Goal: Task Accomplishment & Management: Complete application form

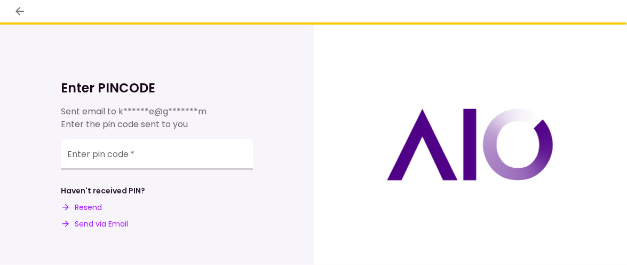
click at [190, 161] on input "Enter pin code   *" at bounding box center [157, 154] width 192 height 30
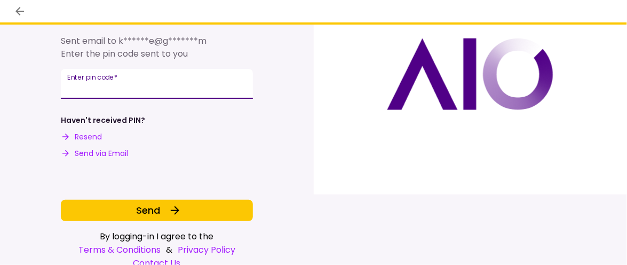
scroll to position [73, 0]
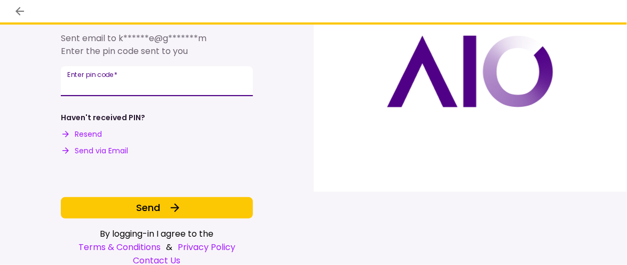
type input "******"
click at [241, 200] on button "Send" at bounding box center [157, 207] width 192 height 21
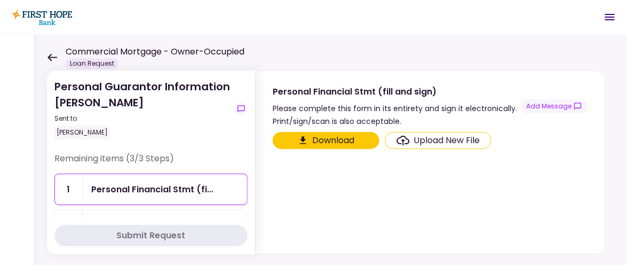
click at [429, 137] on div "Upload New File" at bounding box center [447, 140] width 66 height 13
click at [0, 0] on input "Upload New File" at bounding box center [0, 0] width 0 height 0
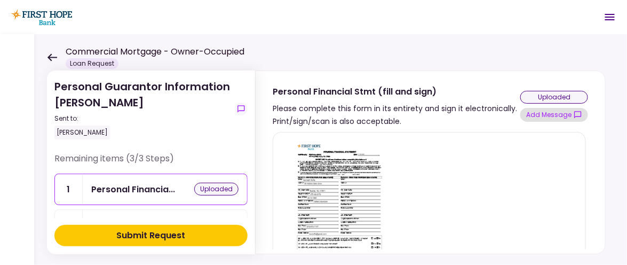
click at [538, 114] on button "Add Message" at bounding box center [554, 115] width 68 height 14
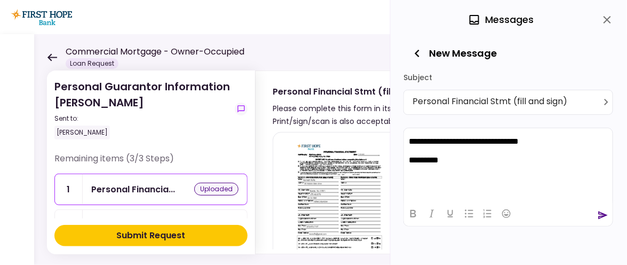
click at [600, 217] on icon "send" at bounding box center [604, 215] width 10 height 8
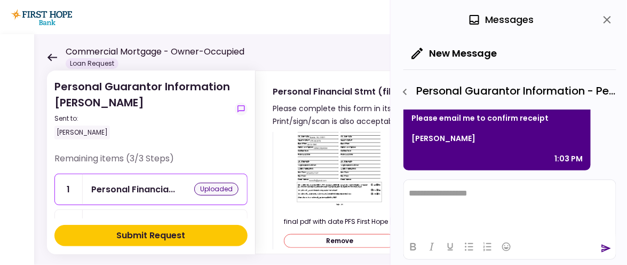
scroll to position [91, 0]
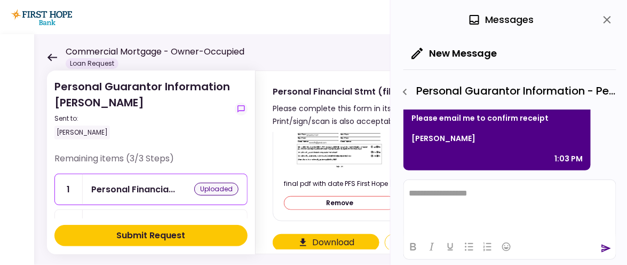
click at [219, 188] on div "uploaded" at bounding box center [216, 189] width 44 height 13
click at [151, 239] on div "Submit Request" at bounding box center [151, 235] width 69 height 13
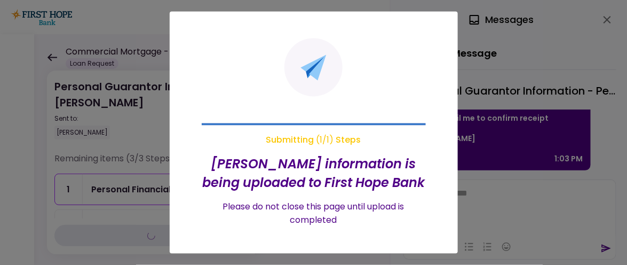
scroll to position [0, 0]
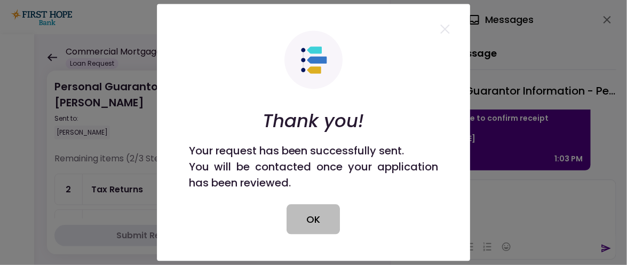
click at [314, 218] on button "OK" at bounding box center [313, 219] width 53 height 30
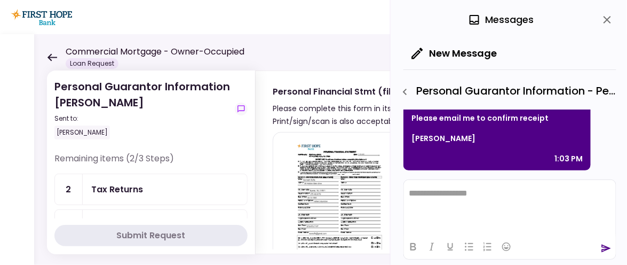
click at [123, 189] on div "Tax Returns" at bounding box center [117, 189] width 52 height 13
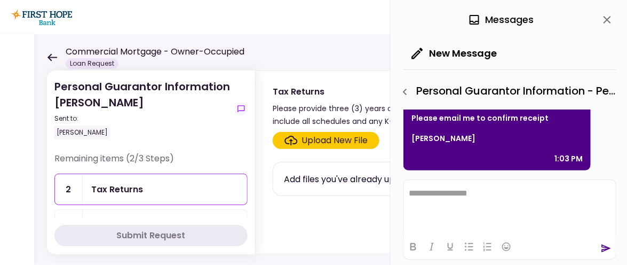
click at [388, 118] on div "Please provide three (3) years of historical tax returns. Be sure to include al…" at bounding box center [397, 115] width 248 height 26
click at [408, 90] on icon "button" at bounding box center [405, 91] width 13 height 13
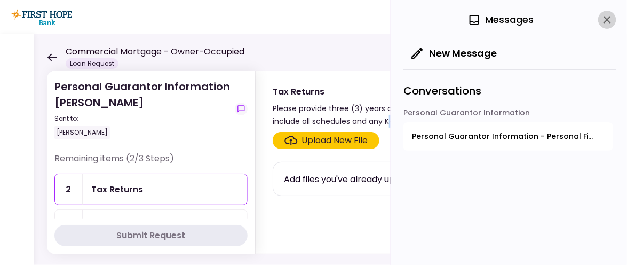
click at [605, 18] on icon "close" at bounding box center [607, 19] width 13 height 13
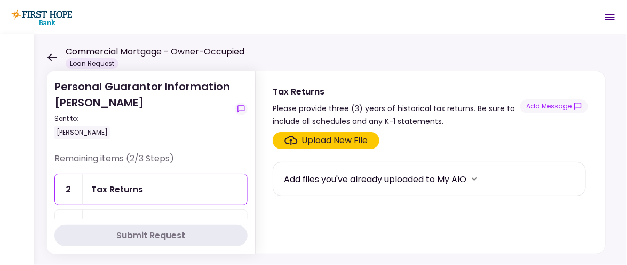
click at [466, 123] on div "Please provide three (3) years of historical tax returns. Be sure to include al…" at bounding box center [397, 115] width 248 height 26
click at [341, 172] on div "Add files you've already uploaded to My AIO" at bounding box center [375, 178] width 183 height 13
click at [330, 137] on div "Upload New File" at bounding box center [335, 140] width 66 height 13
click at [0, 0] on input "Upload New File" at bounding box center [0, 0] width 0 height 0
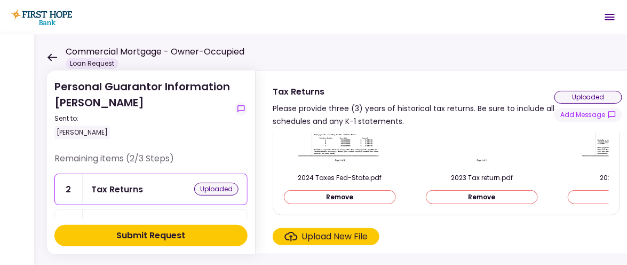
scroll to position [140, 0]
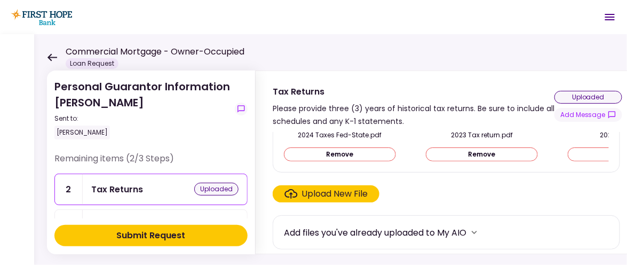
click at [360, 149] on button "Remove" at bounding box center [340, 154] width 112 height 14
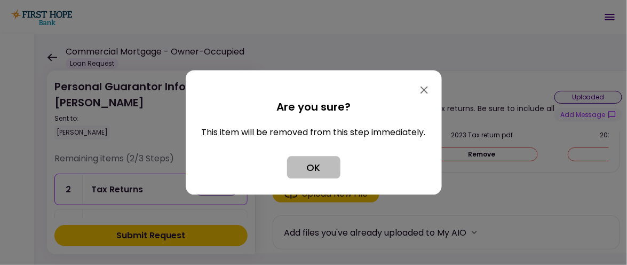
click at [306, 170] on button "OK" at bounding box center [313, 167] width 53 height 22
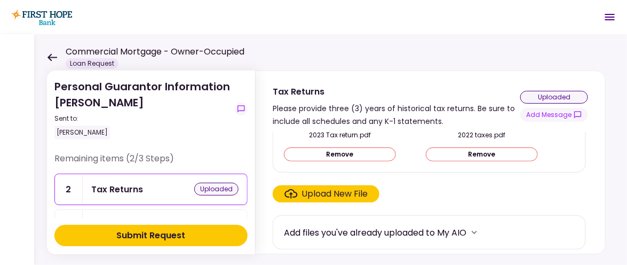
scroll to position [138, 0]
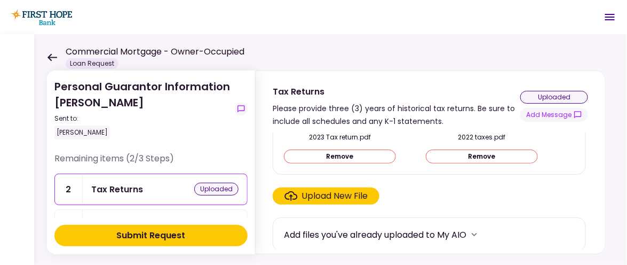
click at [485, 160] on button "Remove" at bounding box center [482, 156] width 112 height 14
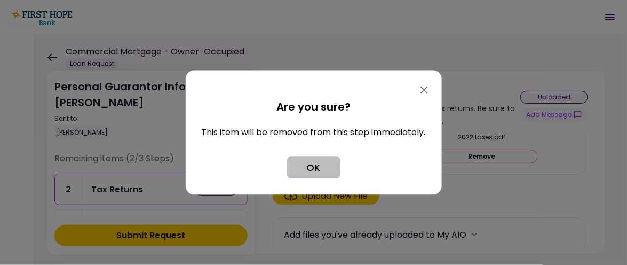
click at [296, 169] on button "OK" at bounding box center [313, 167] width 53 height 22
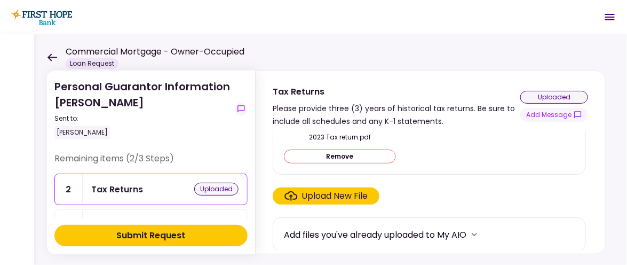
click at [323, 155] on button "Remove" at bounding box center [340, 156] width 112 height 14
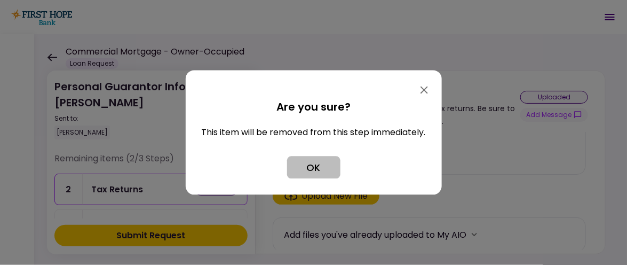
click at [323, 161] on button "OK" at bounding box center [313, 167] width 53 height 22
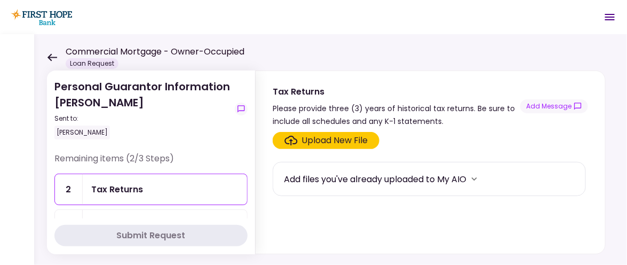
scroll to position [0, 0]
click at [327, 139] on div "Upload New File" at bounding box center [335, 140] width 66 height 13
click at [0, 0] on input "Upload New File" at bounding box center [0, 0] width 0 height 0
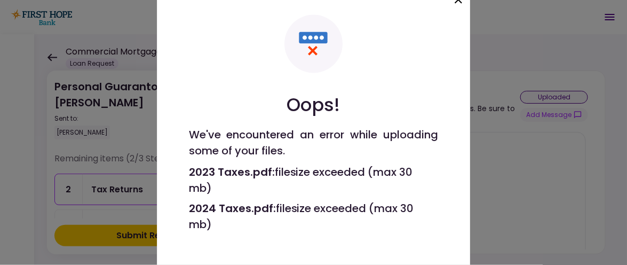
click at [457, 2] on icon at bounding box center [458, -1] width 7 height 7
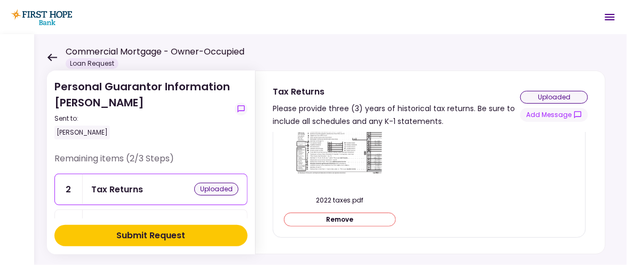
scroll to position [107, 0]
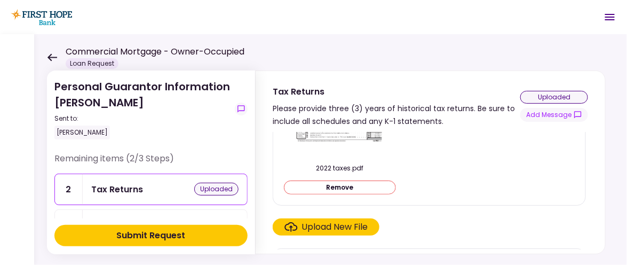
click at [363, 183] on button "Remove" at bounding box center [340, 187] width 112 height 14
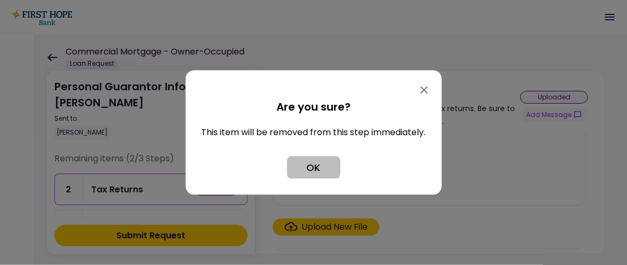
click at [310, 163] on button "OK" at bounding box center [313, 167] width 53 height 22
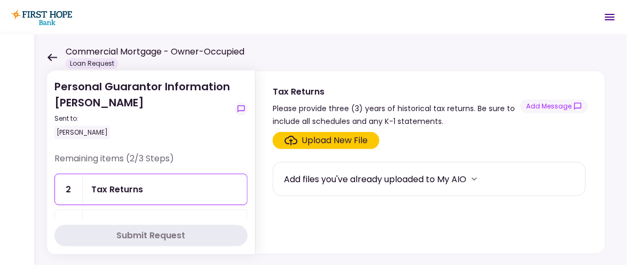
click at [328, 135] on div "Upload New File" at bounding box center [335, 140] width 66 height 13
click at [0, 0] on input "Upload New File" at bounding box center [0, 0] width 0 height 0
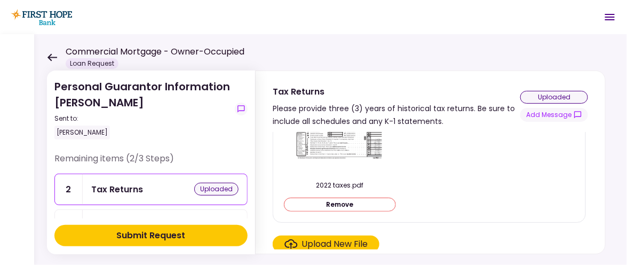
scroll to position [107, 0]
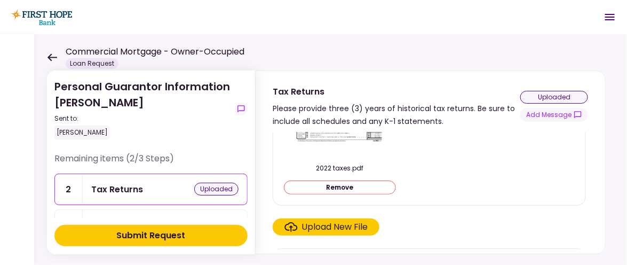
click at [329, 224] on div "Upload New File" at bounding box center [335, 226] width 66 height 13
click at [0, 0] on input "Upload New File" at bounding box center [0, 0] width 0 height 0
click at [102, 234] on button "Submit Request" at bounding box center [150, 235] width 193 height 21
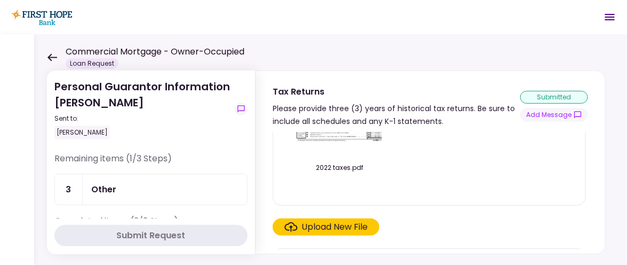
click at [330, 221] on div "Upload New File" at bounding box center [335, 226] width 66 height 13
click at [0, 0] on input "Upload New File" at bounding box center [0, 0] width 0 height 0
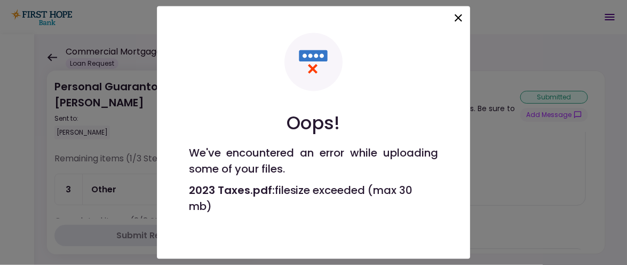
click at [458, 19] on icon at bounding box center [458, 17] width 7 height 7
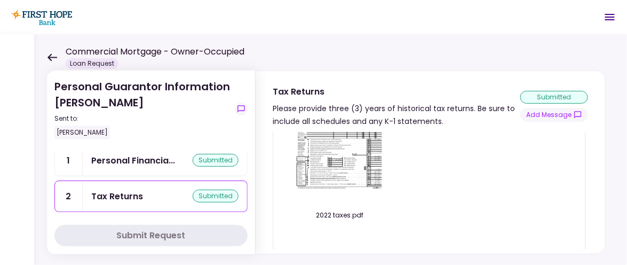
scroll to position [138, 0]
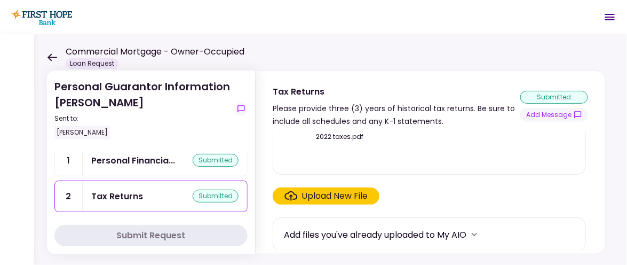
click at [554, 93] on div "submitted" at bounding box center [554, 97] width 68 height 13
click at [360, 192] on div "Upload New File" at bounding box center [335, 195] width 66 height 13
click at [0, 0] on input "Upload New File" at bounding box center [0, 0] width 0 height 0
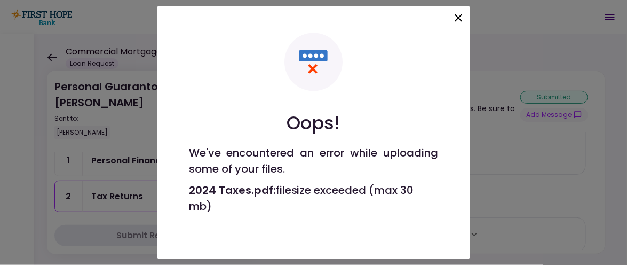
click at [457, 19] on icon at bounding box center [458, 17] width 7 height 7
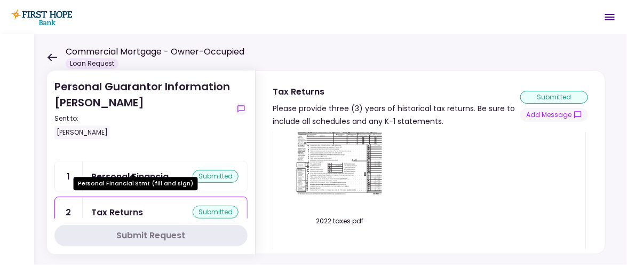
scroll to position [91, 0]
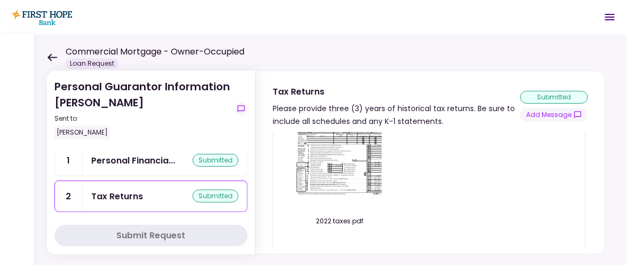
click at [140, 192] on div "Tax Returns" at bounding box center [117, 195] width 52 height 13
click at [216, 194] on div "submitted" at bounding box center [216, 195] width 46 height 13
click at [118, 189] on div "Tax Returns" at bounding box center [117, 195] width 52 height 13
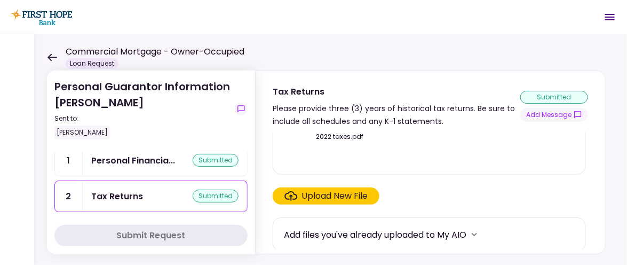
scroll to position [0, 0]
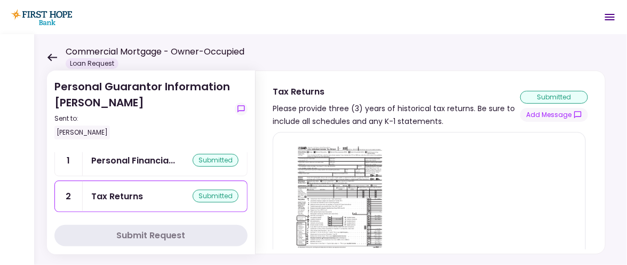
click at [194, 193] on div "submitted" at bounding box center [216, 195] width 46 height 13
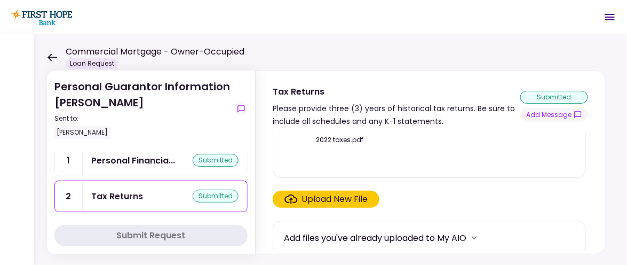
scroll to position [138, 0]
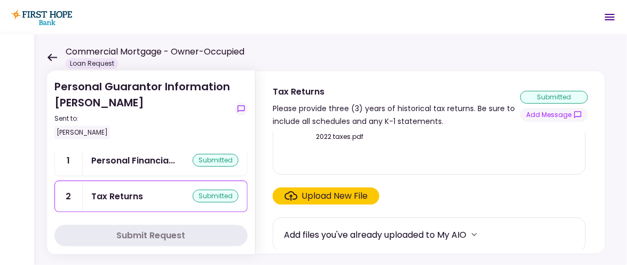
click at [476, 233] on icon "more" at bounding box center [474, 234] width 11 height 11
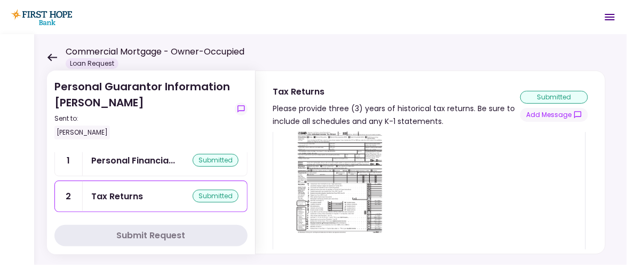
scroll to position [0, 0]
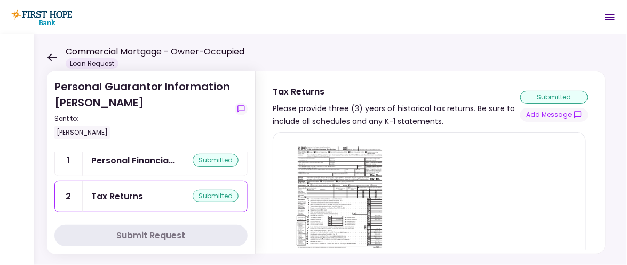
click at [53, 57] on icon at bounding box center [52, 56] width 10 height 7
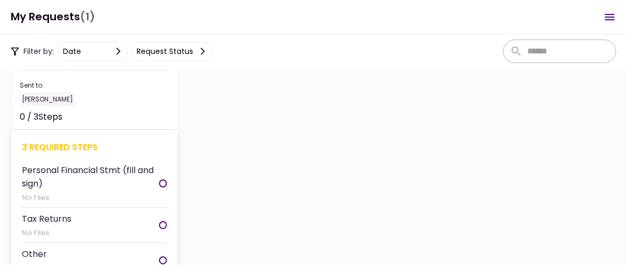
scroll to position [106, 0]
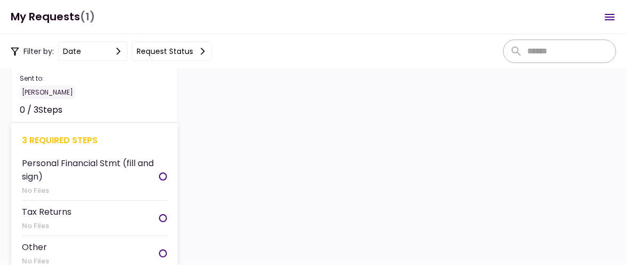
click at [165, 172] on div at bounding box center [163, 176] width 8 height 8
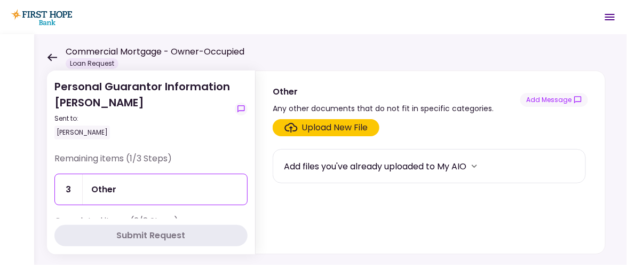
click at [306, 125] on div "Upload New File" at bounding box center [335, 127] width 66 height 13
click at [0, 0] on input "Upload New File" at bounding box center [0, 0] width 0 height 0
click at [310, 125] on div "Upload New File" at bounding box center [335, 127] width 66 height 13
click at [0, 0] on input "Upload New File" at bounding box center [0, 0] width 0 height 0
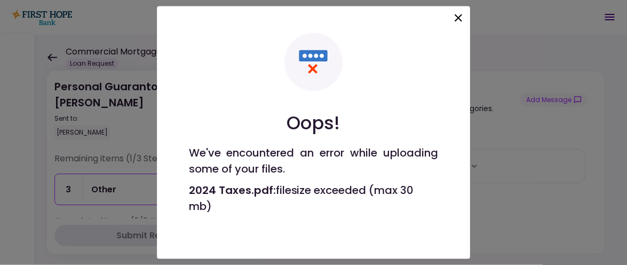
click at [458, 18] on icon at bounding box center [458, 17] width 7 height 7
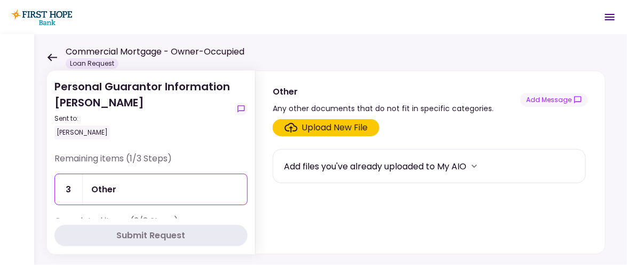
click at [332, 122] on div "Upload New File" at bounding box center [335, 127] width 66 height 13
click at [0, 0] on input "Upload New File" at bounding box center [0, 0] width 0 height 0
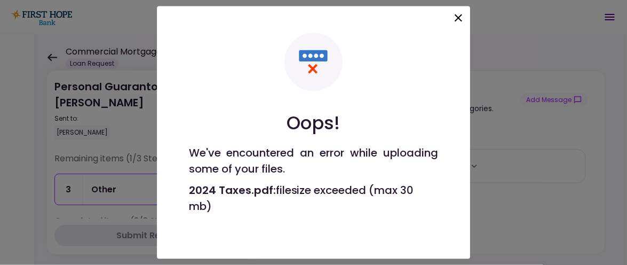
click at [456, 19] on icon at bounding box center [458, 18] width 13 height 13
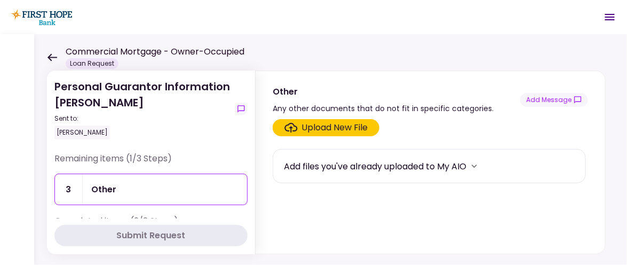
click at [302, 126] on div "Upload New File" at bounding box center [335, 127] width 66 height 13
click at [0, 0] on input "Upload New File" at bounding box center [0, 0] width 0 height 0
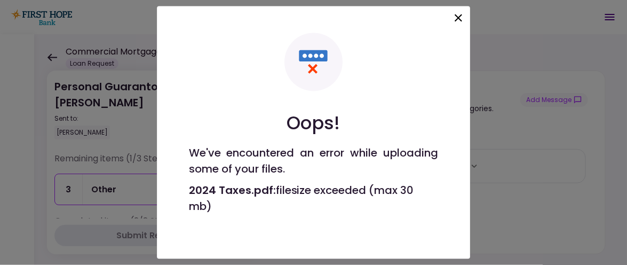
click at [460, 18] on icon at bounding box center [458, 18] width 13 height 13
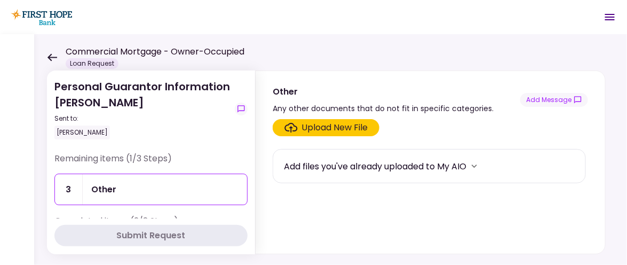
click at [52, 57] on icon at bounding box center [52, 56] width 10 height 7
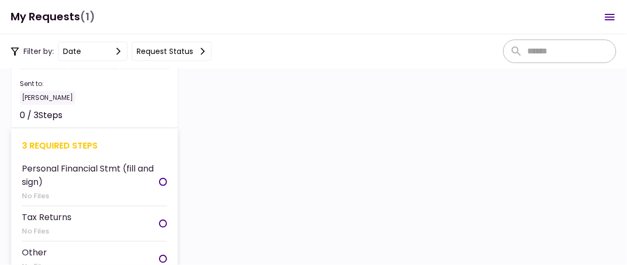
scroll to position [106, 0]
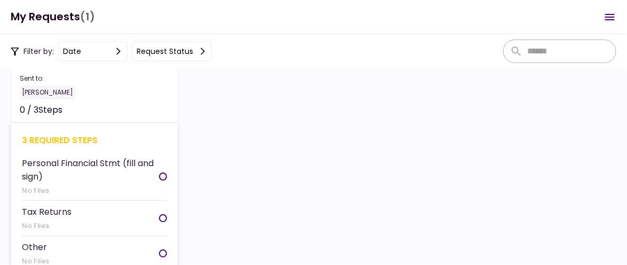
click at [104, 215] on li "Tax Returns No Files" at bounding box center [94, 218] width 145 height 35
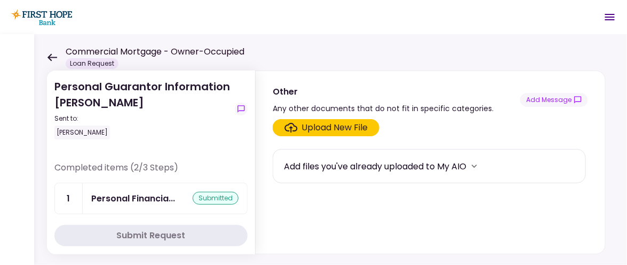
scroll to position [91, 0]
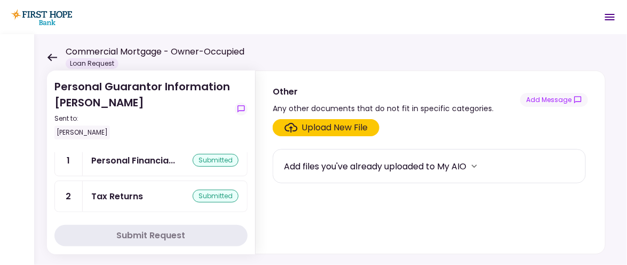
click at [157, 192] on div "Tax Returns submitted" at bounding box center [164, 195] width 147 height 13
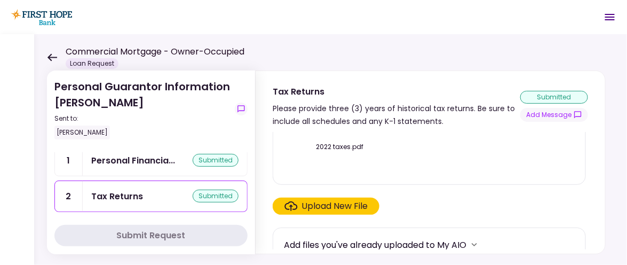
scroll to position [138, 0]
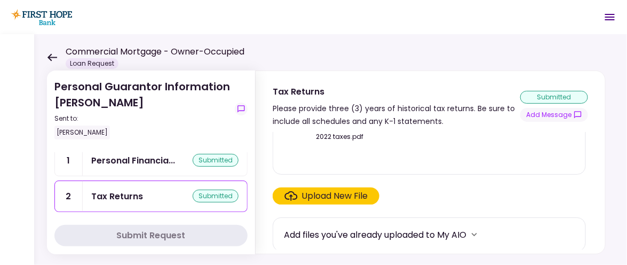
click at [303, 191] on div "Upload New File" at bounding box center [335, 195] width 66 height 13
click at [0, 0] on input "Upload New File" at bounding box center [0, 0] width 0 height 0
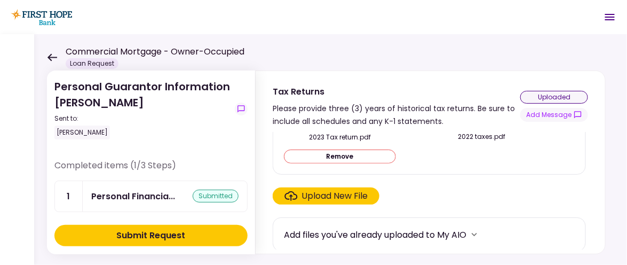
click at [185, 233] on div "Submit Request" at bounding box center [151, 235] width 69 height 13
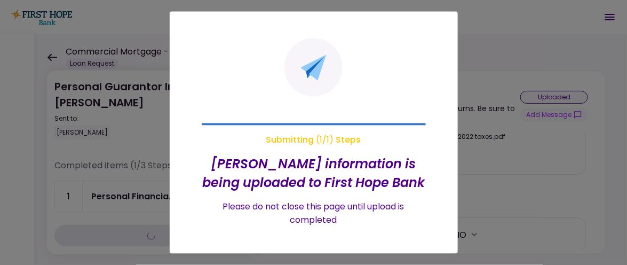
scroll to position [0, 0]
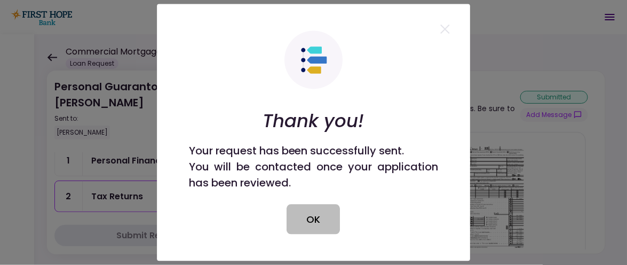
click at [316, 219] on button "OK" at bounding box center [313, 219] width 53 height 30
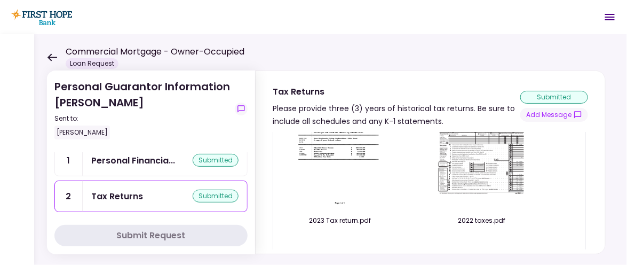
scroll to position [107, 0]
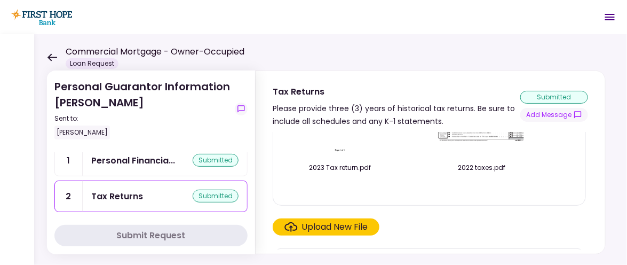
click at [298, 220] on div "Upload New File" at bounding box center [326, 226] width 84 height 13
click at [0, 0] on input "Upload New File" at bounding box center [0, 0] width 0 height 0
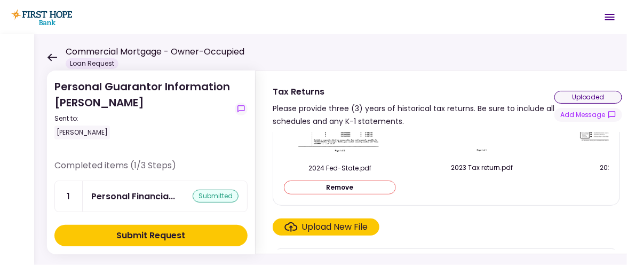
click at [327, 229] on div "Upload New File" at bounding box center [335, 226] width 66 height 13
click at [0, 0] on input "Upload New File" at bounding box center [0, 0] width 0 height 0
click at [199, 231] on button "Submit Request" at bounding box center [150, 235] width 193 height 21
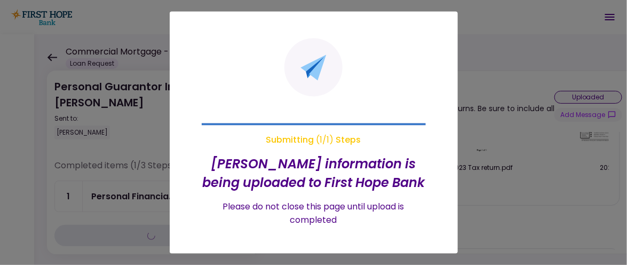
scroll to position [0, 0]
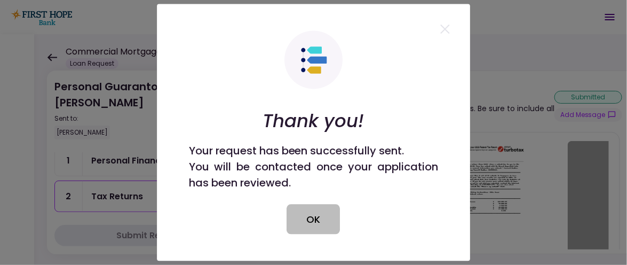
click at [311, 223] on button "OK" at bounding box center [313, 219] width 53 height 30
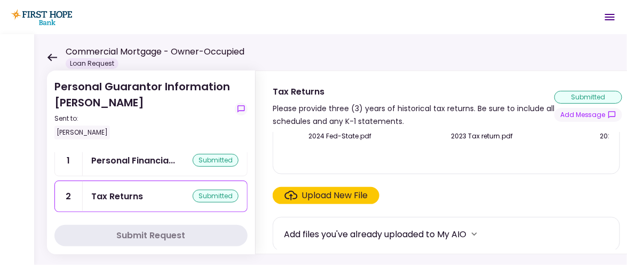
scroll to position [140, 0]
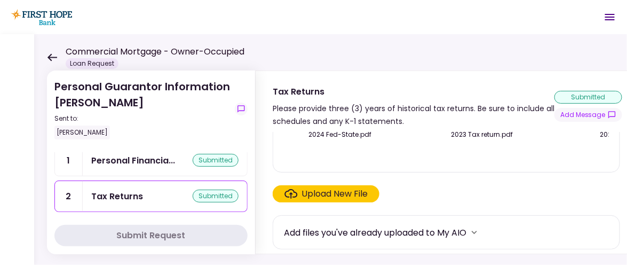
click at [334, 193] on div "Upload New File" at bounding box center [335, 193] width 66 height 13
click at [0, 0] on input "Upload New File" at bounding box center [0, 0] width 0 height 0
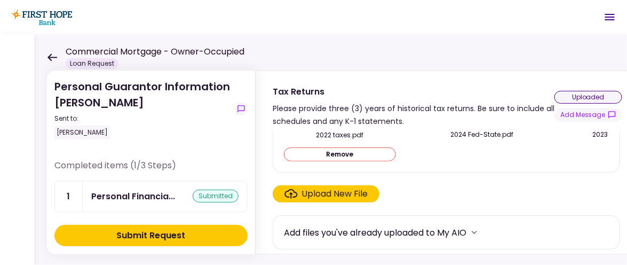
click at [189, 228] on button "Submit Request" at bounding box center [150, 235] width 193 height 21
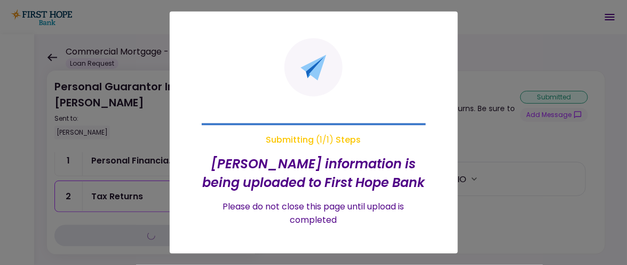
scroll to position [0, 0]
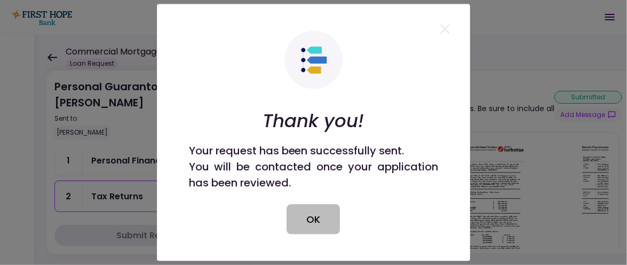
click at [312, 213] on button "OK" at bounding box center [313, 219] width 53 height 30
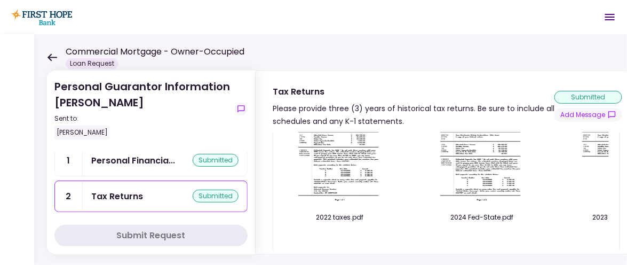
scroll to position [107, 0]
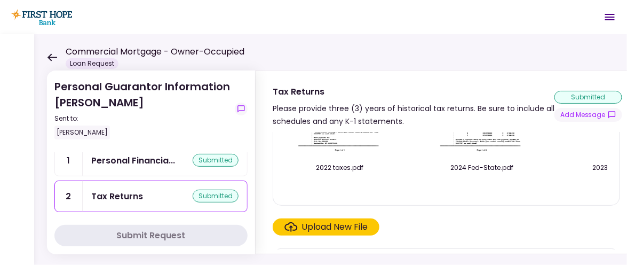
click at [354, 228] on div "Upload New File" at bounding box center [335, 226] width 66 height 13
click at [0, 0] on input "Upload New File" at bounding box center [0, 0] width 0 height 0
click at [319, 228] on div "Upload New File" at bounding box center [335, 226] width 66 height 13
click at [0, 0] on input "Upload New File" at bounding box center [0, 0] width 0 height 0
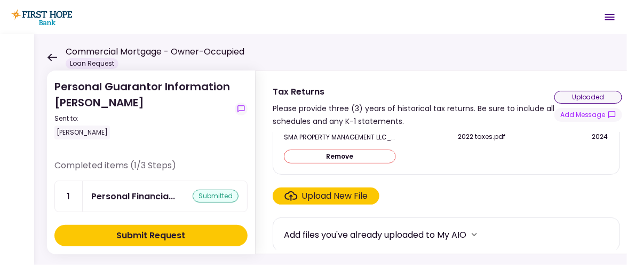
scroll to position [140, 0]
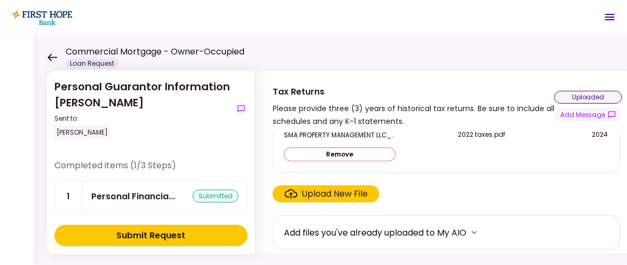
click at [321, 187] on label "Upload New File" at bounding box center [326, 193] width 107 height 17
click at [0, 0] on input "Upload New File" at bounding box center [0, 0] width 0 height 0
click at [299, 191] on div "Upload New File" at bounding box center [326, 193] width 84 height 13
click at [0, 0] on input "Upload New File" at bounding box center [0, 0] width 0 height 0
click at [481, 149] on button "Remove" at bounding box center [482, 154] width 112 height 14
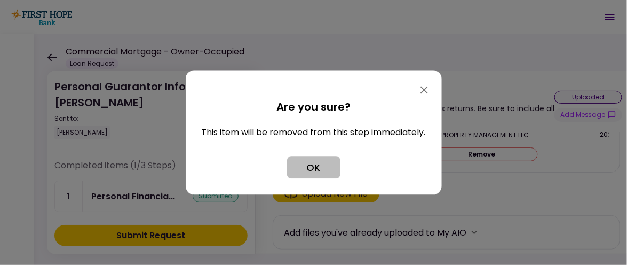
click at [332, 171] on button "OK" at bounding box center [313, 167] width 53 height 22
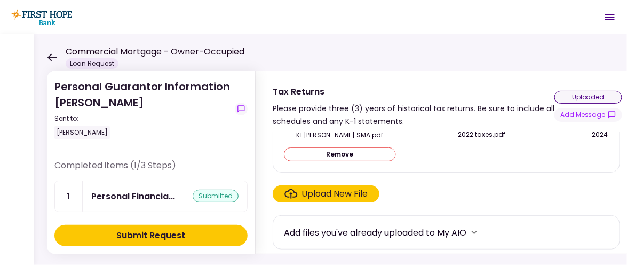
click at [211, 232] on button "Submit Request" at bounding box center [150, 235] width 193 height 21
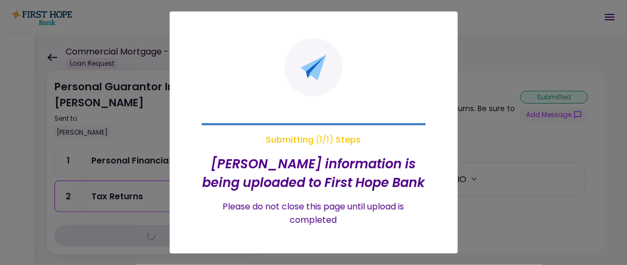
scroll to position [0, 0]
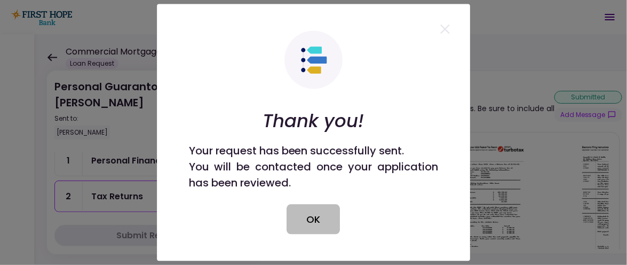
click at [298, 211] on button "OK" at bounding box center [313, 219] width 53 height 30
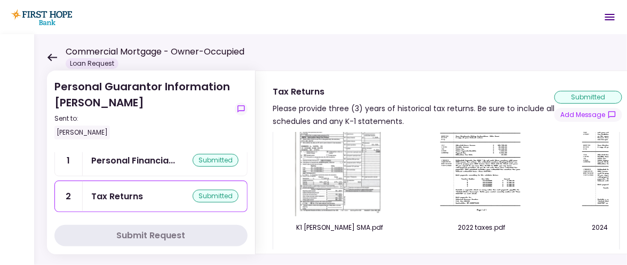
scroll to position [34, 0]
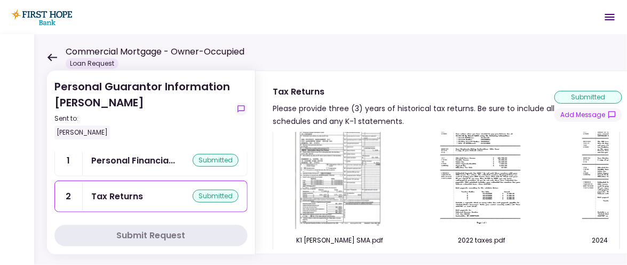
click at [322, 189] on img at bounding box center [339, 168] width 93 height 122
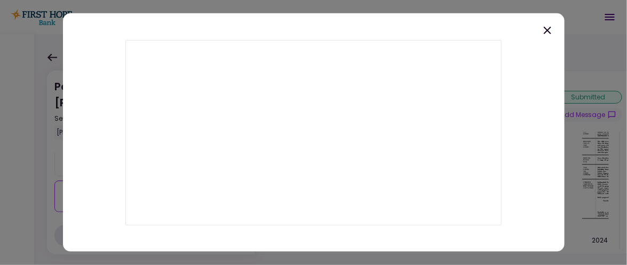
click at [549, 31] on icon at bounding box center [547, 30] width 7 height 7
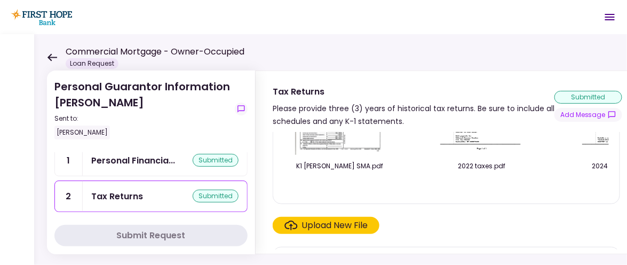
scroll to position [140, 0]
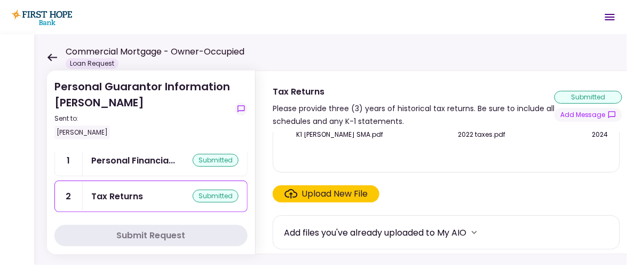
click at [295, 195] on icon "Click here to upload the required document" at bounding box center [290, 194] width 13 height 10
click at [0, 0] on input "Upload New File" at bounding box center [0, 0] width 0 height 0
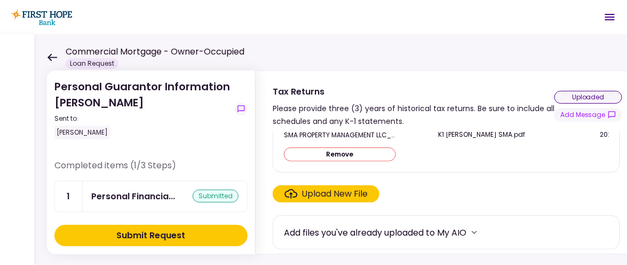
click at [149, 228] on button "Submit Request" at bounding box center [150, 235] width 193 height 21
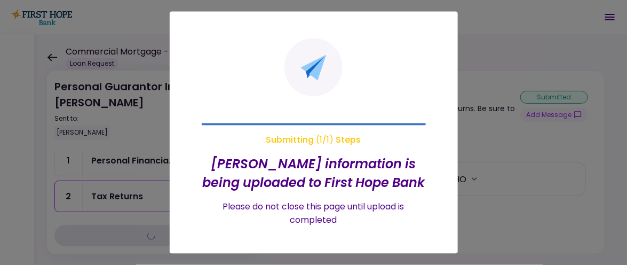
scroll to position [0, 0]
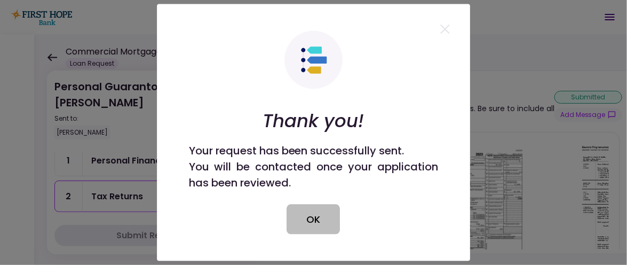
click at [323, 226] on button "OK" at bounding box center [313, 219] width 53 height 30
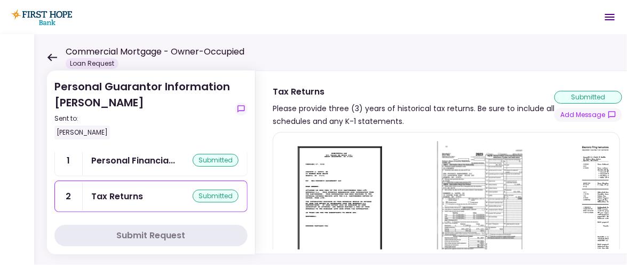
click at [453, 200] on img at bounding box center [481, 202] width 93 height 122
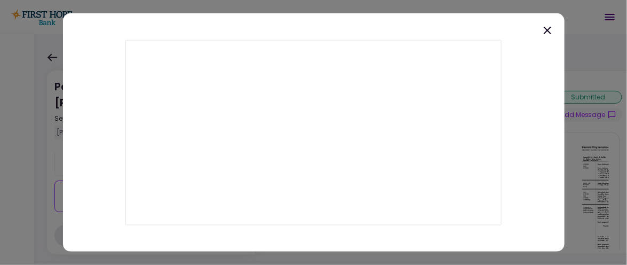
click at [547, 29] on icon at bounding box center [547, 30] width 7 height 7
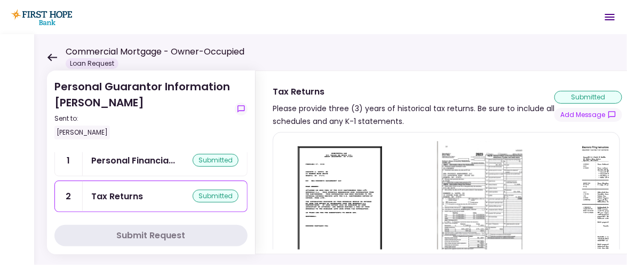
click at [597, 187] on img at bounding box center [623, 202] width 95 height 122
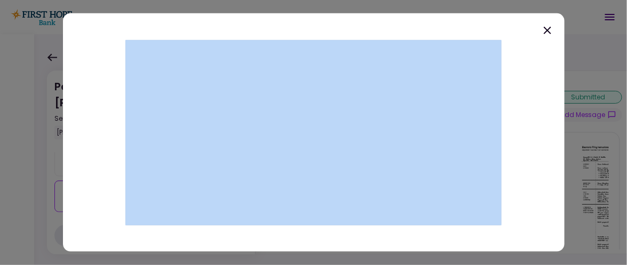
click at [597, 187] on div at bounding box center [313, 132] width 627 height 265
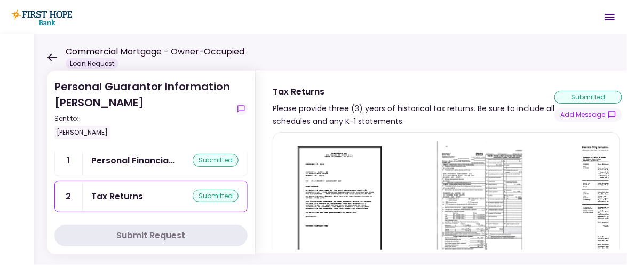
click at [502, 173] on img at bounding box center [481, 202] width 93 height 122
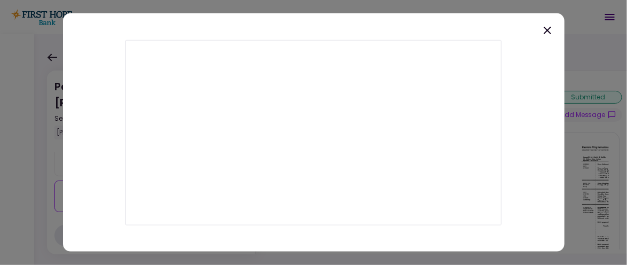
click at [542, 28] on icon at bounding box center [547, 30] width 13 height 13
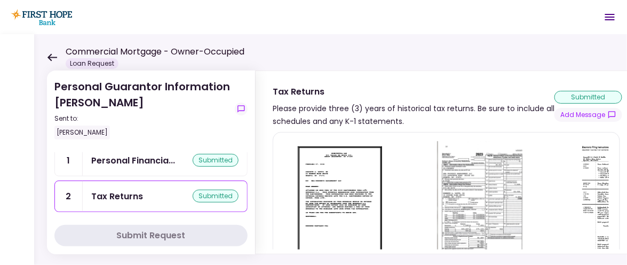
click at [597, 192] on img at bounding box center [623, 202] width 95 height 122
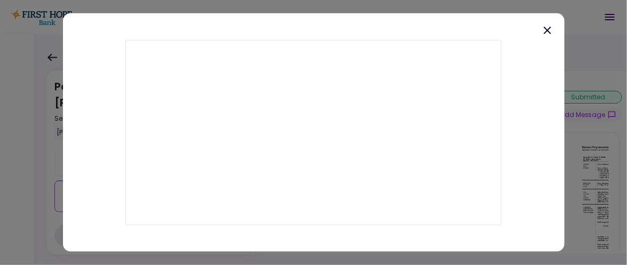
click at [549, 36] on icon at bounding box center [547, 30] width 13 height 13
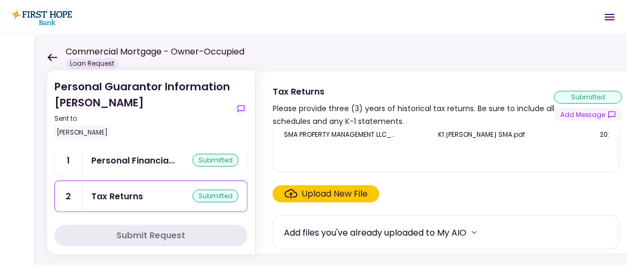
scroll to position [140, 0]
click at [480, 235] on icon "more" at bounding box center [474, 232] width 11 height 11
click at [480, 235] on icon "more" at bounding box center [474, 231] width 11 height 11
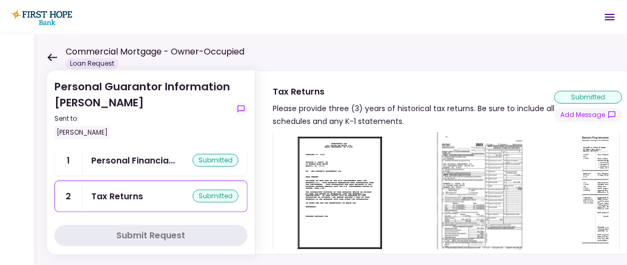
scroll to position [0, 0]
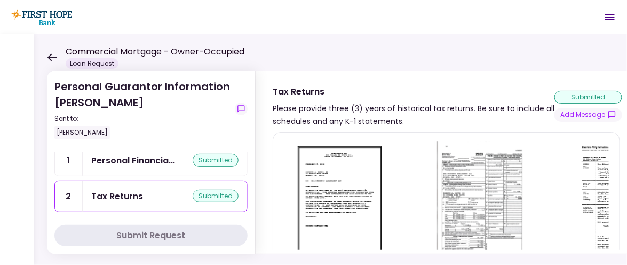
click at [474, 205] on img at bounding box center [481, 202] width 93 height 122
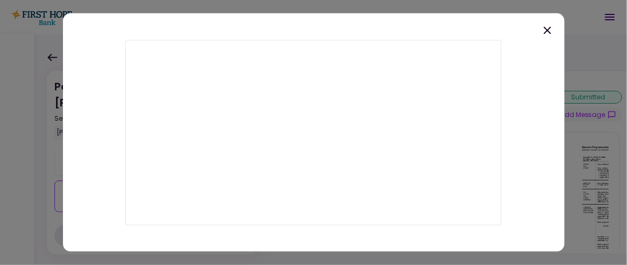
click at [543, 31] on icon at bounding box center [547, 30] width 13 height 13
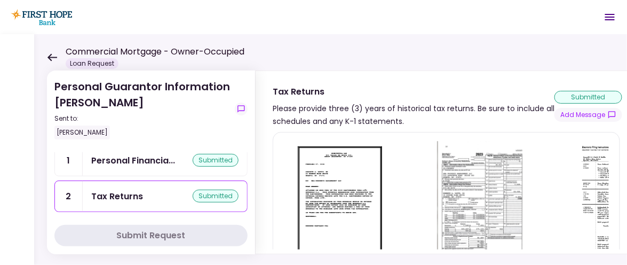
scroll to position [140, 0]
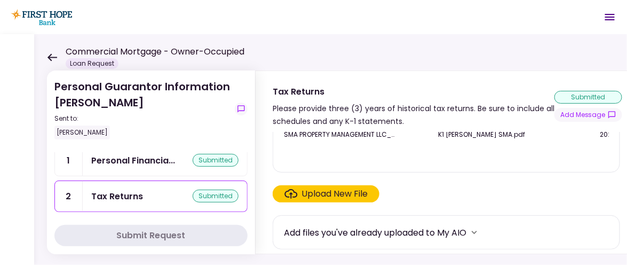
click at [433, 205] on section "SMA PROPERTY MANAGEMENT LLC_KENNETH A. ROFFE_ DO_2024_1065_K1.pdf K1 Kenneth Ro…" at bounding box center [448, 190] width 350 height 117
click at [339, 189] on div "Upload New File" at bounding box center [335, 193] width 66 height 13
click at [0, 0] on input "Upload New File" at bounding box center [0, 0] width 0 height 0
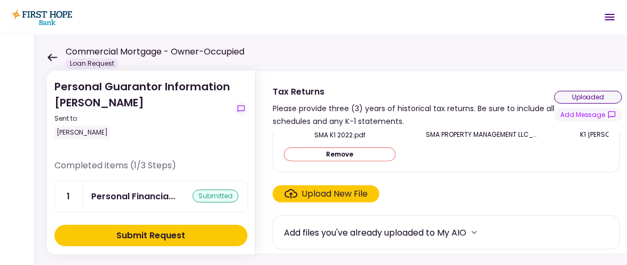
click at [204, 235] on button "Submit Request" at bounding box center [150, 235] width 193 height 21
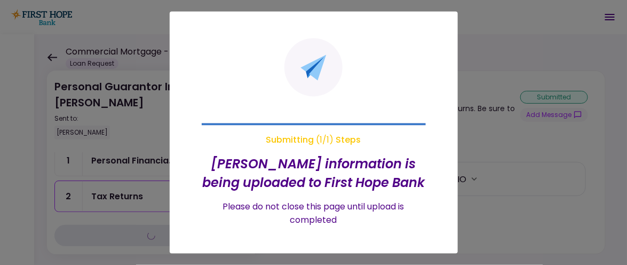
scroll to position [0, 0]
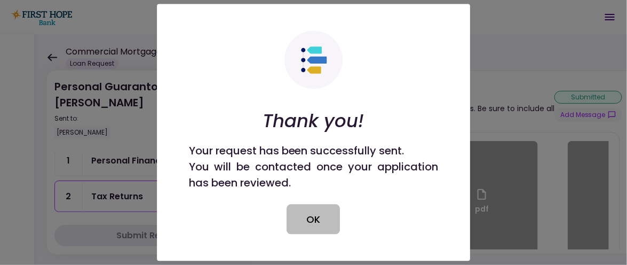
click at [302, 215] on button "OK" at bounding box center [313, 219] width 53 height 30
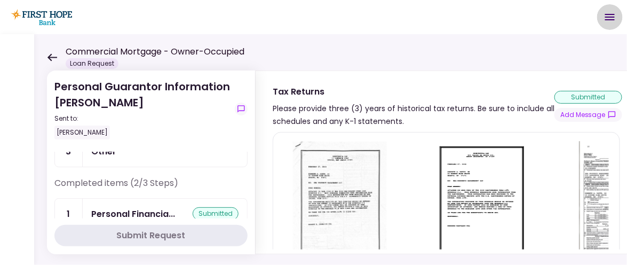
click at [608, 21] on icon "Open menu" at bounding box center [610, 17] width 13 height 13
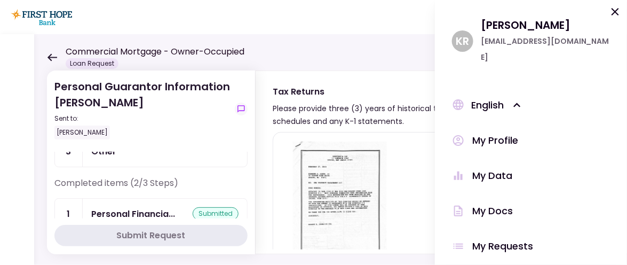
click at [489, 168] on div "My Data" at bounding box center [492, 176] width 40 height 16
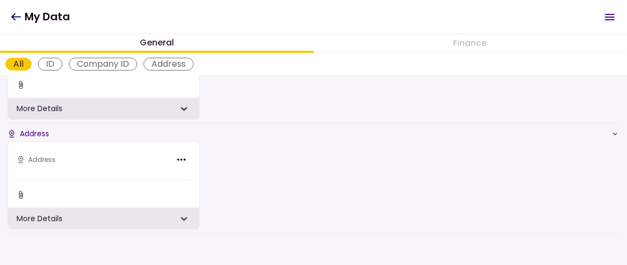
scroll to position [320, 0]
